Goal: Task Accomplishment & Management: Use online tool/utility

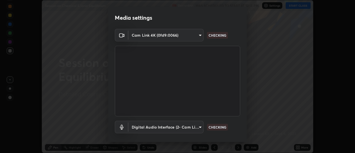
scroll to position [29, 0]
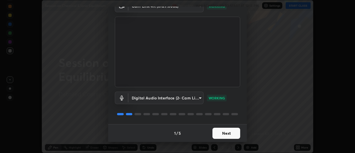
click at [227, 134] on button "Next" at bounding box center [227, 133] width 28 height 11
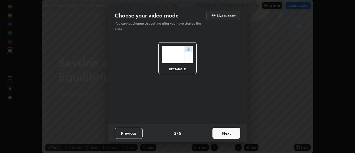
scroll to position [0, 0]
click at [227, 133] on button "Next" at bounding box center [227, 133] width 28 height 11
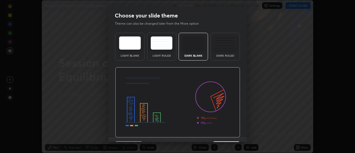
click at [228, 135] on img at bounding box center [177, 102] width 125 height 70
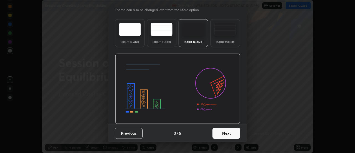
click at [223, 131] on button "Next" at bounding box center [227, 133] width 28 height 11
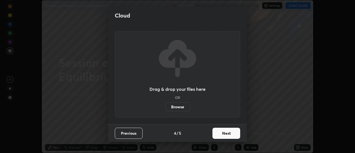
scroll to position [0, 0]
click at [224, 132] on button "Next" at bounding box center [227, 133] width 28 height 11
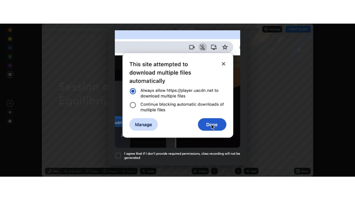
scroll to position [142, 0]
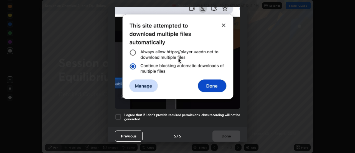
click at [228, 113] on h5 "I agree that if I don't provide required permissions, class recording will not …" at bounding box center [182, 117] width 116 height 9
click at [226, 133] on button "Done" at bounding box center [227, 135] width 28 height 11
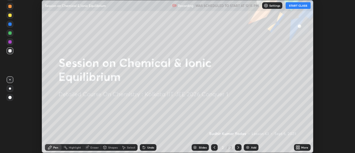
click at [295, 7] on button "START CLASS" at bounding box center [298, 5] width 25 height 7
click at [297, 147] on icon at bounding box center [296, 146] width 1 height 1
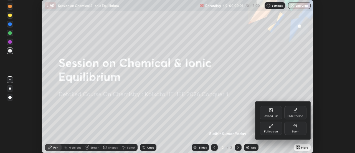
click at [274, 128] on div "Full screen" at bounding box center [271, 128] width 22 height 13
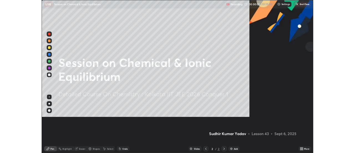
scroll to position [200, 355]
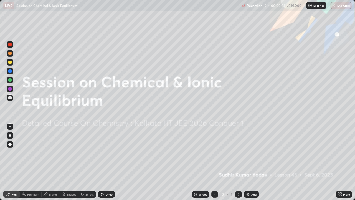
click at [249, 153] on img at bounding box center [248, 194] width 4 height 4
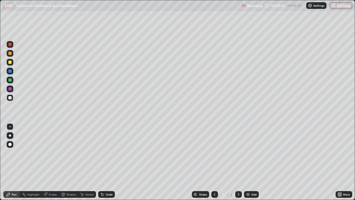
click at [100, 153] on icon at bounding box center [102, 194] width 4 height 4
click at [86, 153] on div "Select" at bounding box center [89, 194] width 8 height 3
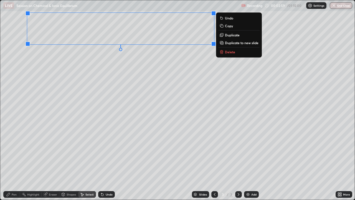
click at [18, 153] on div "Pen" at bounding box center [11, 194] width 17 height 7
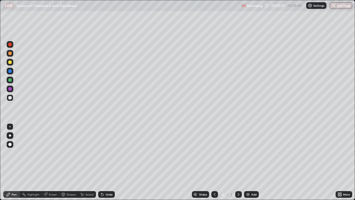
click at [103, 153] on icon at bounding box center [102, 194] width 2 height 2
click at [102, 153] on icon at bounding box center [102, 194] width 2 height 2
click at [106, 153] on div "Undo" at bounding box center [109, 194] width 7 height 3
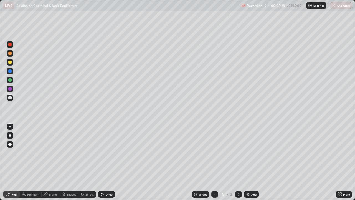
click at [106, 153] on div "Undo" at bounding box center [109, 194] width 7 height 3
click at [92, 153] on div "Select" at bounding box center [89, 194] width 8 height 3
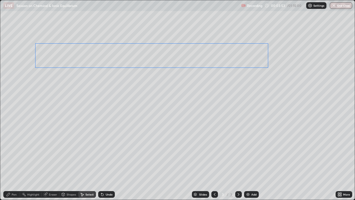
click at [145, 56] on div "0 ° Undo Copy Duplicate Duplicate to new slide Delete" at bounding box center [177, 99] width 355 height 199
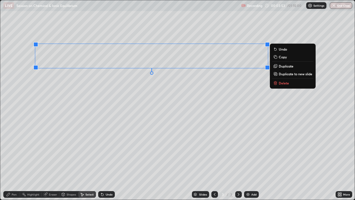
click at [13, 153] on div "Pen" at bounding box center [14, 194] width 5 height 3
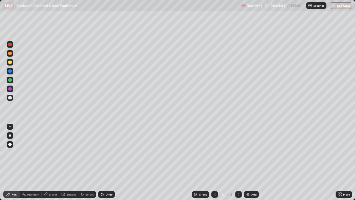
click at [111, 153] on div "Undo" at bounding box center [109, 194] width 7 height 3
click at [105, 153] on div "Undo" at bounding box center [106, 194] width 17 height 7
click at [102, 153] on icon at bounding box center [102, 194] width 2 height 2
click at [248, 153] on img at bounding box center [248, 194] width 4 height 4
click at [85, 153] on div "Select" at bounding box center [87, 194] width 18 height 7
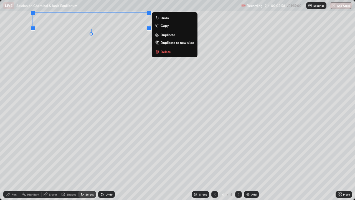
click at [14, 153] on div "Pen" at bounding box center [14, 194] width 5 height 3
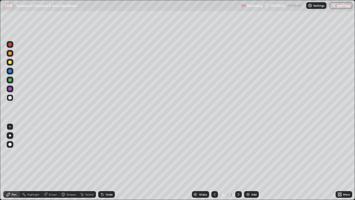
click at [214, 153] on icon at bounding box center [215, 194] width 2 height 3
click at [55, 153] on div "Eraser" at bounding box center [53, 194] width 8 height 3
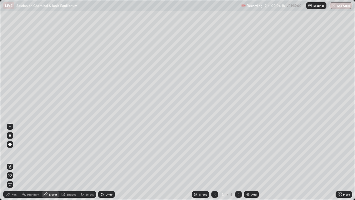
click at [14, 153] on div "Pen" at bounding box center [14, 194] width 5 height 3
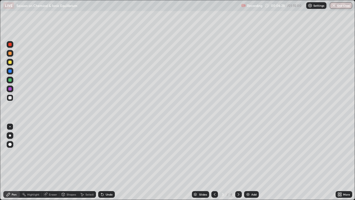
click at [238, 153] on icon at bounding box center [238, 194] width 4 height 4
click at [215, 153] on icon at bounding box center [215, 194] width 4 height 4
click at [240, 153] on div at bounding box center [238, 194] width 7 height 11
click at [87, 153] on div "Select" at bounding box center [87, 194] width 18 height 7
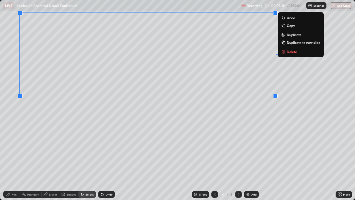
click at [14, 153] on div "Pen" at bounding box center [14, 194] width 5 height 3
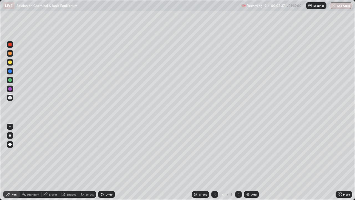
click at [108, 153] on div "Undo" at bounding box center [106, 194] width 17 height 7
click at [106, 153] on div "Undo" at bounding box center [109, 194] width 7 height 3
click at [104, 153] on div "Undo" at bounding box center [106, 194] width 17 height 7
click at [106, 153] on div "Undo" at bounding box center [109, 194] width 7 height 3
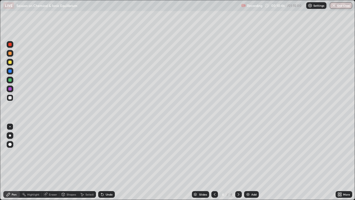
click at [106, 153] on div "Undo" at bounding box center [109, 194] width 7 height 3
click at [107, 153] on div "Undo" at bounding box center [109, 194] width 7 height 3
click at [106, 153] on div "Undo" at bounding box center [109, 194] width 7 height 3
click at [104, 153] on div "Undo" at bounding box center [106, 194] width 17 height 7
click at [101, 153] on icon at bounding box center [101, 193] width 1 height 1
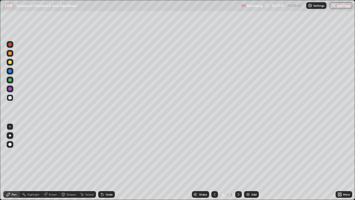
click at [103, 153] on icon at bounding box center [102, 194] width 4 height 4
click at [102, 153] on icon at bounding box center [102, 194] width 4 height 4
click at [101, 153] on icon at bounding box center [102, 194] width 2 height 2
click at [108, 153] on div "Undo" at bounding box center [109, 194] width 7 height 3
click at [214, 153] on icon at bounding box center [215, 194] width 4 height 4
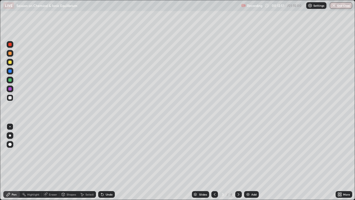
click at [238, 153] on icon at bounding box center [238, 194] width 4 height 4
click at [246, 153] on img at bounding box center [248, 194] width 4 height 4
click at [84, 153] on icon at bounding box center [82, 194] width 4 height 4
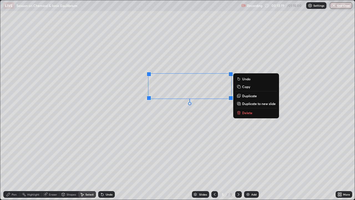
click at [14, 153] on div "Pen" at bounding box center [14, 194] width 5 height 3
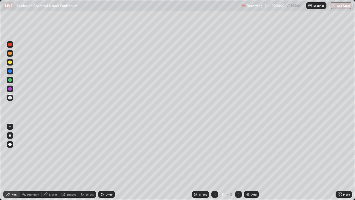
click at [101, 153] on icon at bounding box center [101, 193] width 1 height 1
click at [106, 153] on div "Undo" at bounding box center [109, 194] width 7 height 3
click at [105, 153] on div "Undo" at bounding box center [106, 194] width 17 height 7
click at [89, 153] on div "Select" at bounding box center [87, 194] width 18 height 7
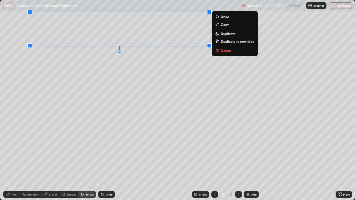
click at [14, 153] on div "Pen" at bounding box center [14, 194] width 5 height 3
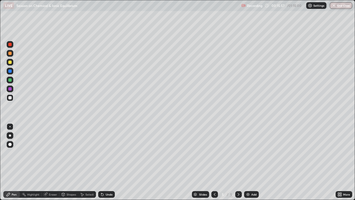
click at [86, 153] on div "Select" at bounding box center [89, 194] width 8 height 3
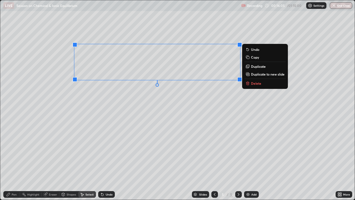
click at [14, 153] on div "Pen" at bounding box center [14, 194] width 5 height 3
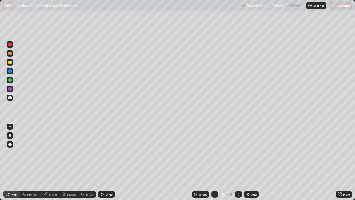
click at [102, 153] on icon at bounding box center [102, 194] width 2 height 2
click at [104, 153] on icon at bounding box center [102, 194] width 4 height 4
click at [104, 153] on div "Undo" at bounding box center [106, 194] width 17 height 7
click at [105, 153] on div "Undo" at bounding box center [106, 194] width 17 height 7
click at [106, 153] on div "Undo" at bounding box center [109, 194] width 7 height 3
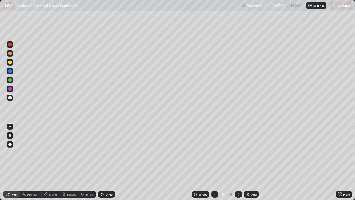
click at [247, 153] on img at bounding box center [248, 194] width 4 height 4
click at [215, 153] on icon at bounding box center [215, 194] width 2 height 3
click at [238, 153] on icon at bounding box center [238, 194] width 4 height 4
click at [89, 153] on div "Select" at bounding box center [89, 194] width 8 height 3
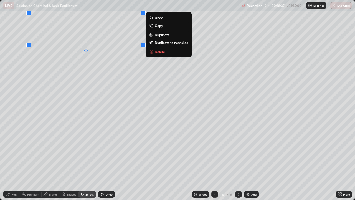
click at [13, 153] on div "Pen" at bounding box center [14, 194] width 5 height 3
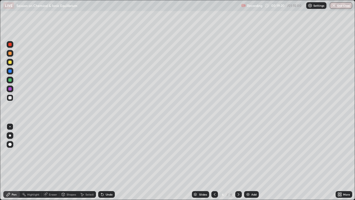
click at [101, 153] on icon at bounding box center [101, 193] width 1 height 1
click at [104, 153] on icon at bounding box center [102, 194] width 4 height 4
click at [51, 153] on div "Eraser" at bounding box center [53, 194] width 8 height 3
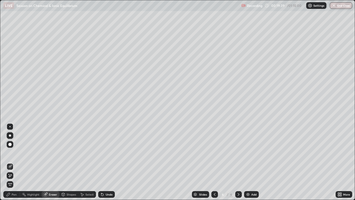
click at [14, 153] on div "Pen" at bounding box center [14, 194] width 5 height 3
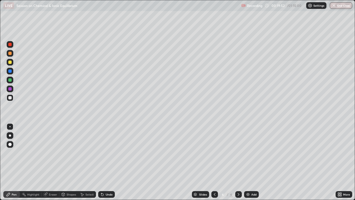
click at [103, 153] on icon at bounding box center [102, 194] width 4 height 4
click at [214, 153] on icon at bounding box center [215, 194] width 4 height 4
click at [238, 153] on icon at bounding box center [238, 194] width 4 height 4
click at [214, 153] on icon at bounding box center [215, 194] width 4 height 4
click at [238, 153] on icon at bounding box center [239, 194] width 2 height 3
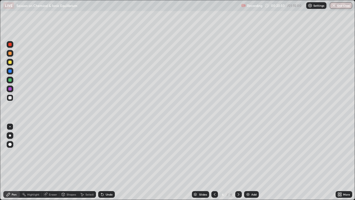
click at [88, 153] on div "Select" at bounding box center [89, 194] width 8 height 3
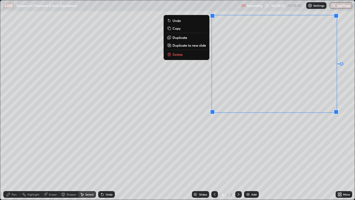
click at [12, 153] on div "Pen" at bounding box center [14, 194] width 5 height 3
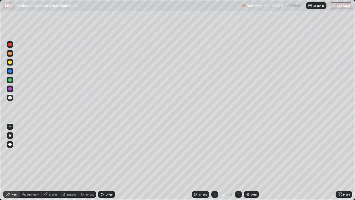
click at [212, 153] on div at bounding box center [214, 194] width 7 height 7
click at [238, 153] on icon at bounding box center [238, 194] width 4 height 4
click at [248, 153] on img at bounding box center [248, 194] width 4 height 4
click at [108, 153] on div "Undo" at bounding box center [106, 194] width 17 height 7
click at [106, 153] on div "Undo" at bounding box center [106, 194] width 17 height 7
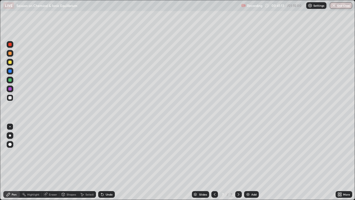
click at [104, 153] on icon at bounding box center [102, 194] width 4 height 4
click at [87, 153] on div "Select" at bounding box center [89, 194] width 8 height 3
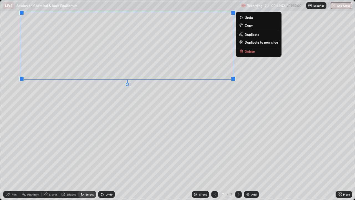
click at [16, 153] on div "Pen" at bounding box center [14, 194] width 5 height 3
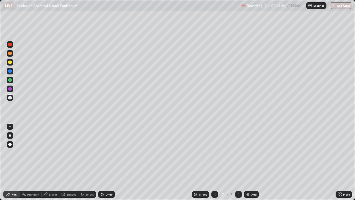
click at [106, 153] on div "Undo" at bounding box center [106, 194] width 17 height 7
click at [106, 153] on div "Undo" at bounding box center [109, 194] width 7 height 3
click at [247, 153] on img at bounding box center [248, 194] width 4 height 4
click at [215, 153] on icon at bounding box center [215, 194] width 4 height 4
click at [237, 153] on icon at bounding box center [238, 194] width 4 height 4
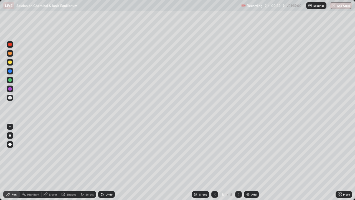
click at [102, 153] on icon at bounding box center [102, 194] width 2 height 2
click at [90, 153] on div "Select" at bounding box center [89, 194] width 8 height 3
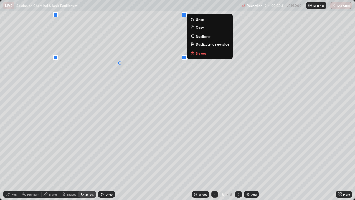
click at [9, 153] on icon at bounding box center [8, 194] width 3 height 3
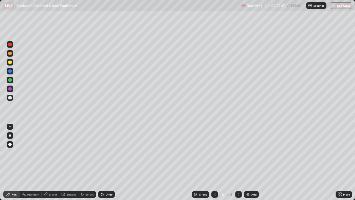
click at [104, 153] on icon at bounding box center [102, 194] width 4 height 4
click at [104, 153] on div "Undo" at bounding box center [106, 194] width 17 height 7
click at [106, 153] on div "Undo" at bounding box center [109, 194] width 7 height 3
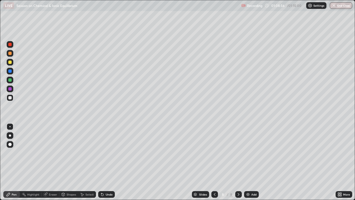
click at [107, 153] on div "Undo" at bounding box center [109, 194] width 7 height 3
click at [336, 5] on img "button" at bounding box center [334, 5] width 4 height 4
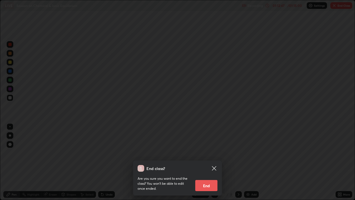
click at [207, 153] on button "End" at bounding box center [206, 185] width 22 height 11
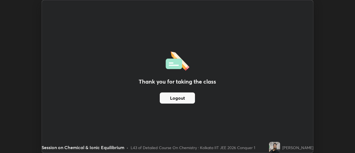
scroll to position [27598, 27396]
